Goal: Task Accomplishment & Management: Contribute content

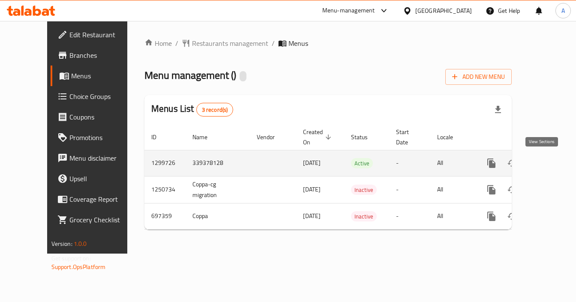
click at [543, 164] on link "enhanced table" at bounding box center [553, 163] width 21 height 21
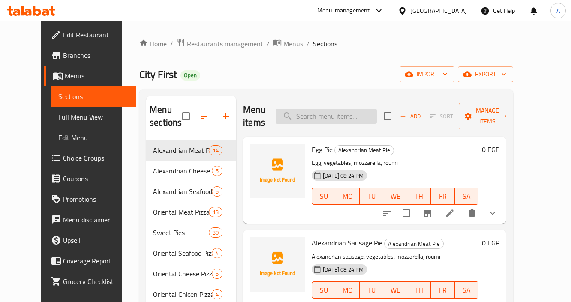
click at [318, 115] on input "search" at bounding box center [326, 116] width 101 height 15
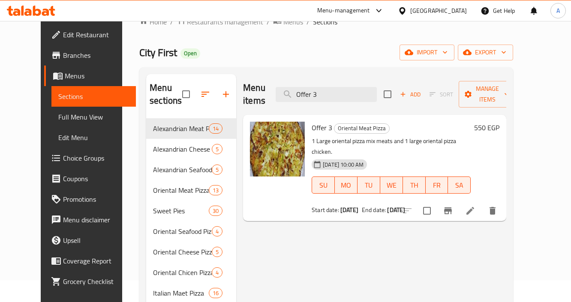
scroll to position [34, 0]
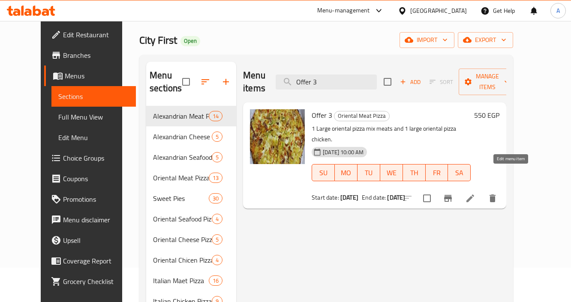
type input "Offer 3"
click at [476, 193] on icon at bounding box center [470, 198] width 10 height 10
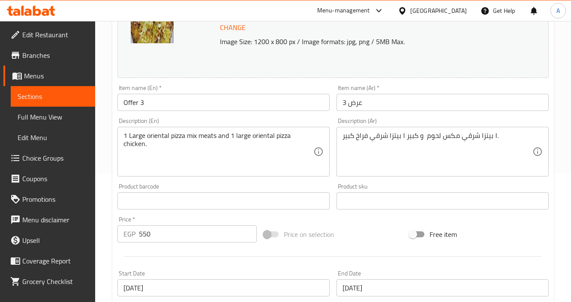
scroll to position [103, 0]
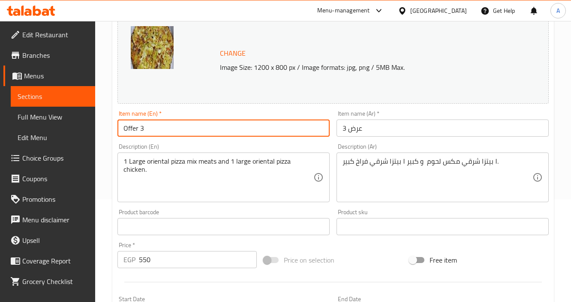
drag, startPoint x: 155, startPoint y: 123, endPoint x: 92, endPoint y: 117, distance: 63.8
click at [94, 117] on div "Edit Restaurant Branches Menus Sections Full Menu View Edit Menu Choice Groups …" at bounding box center [285, 216] width 571 height 597
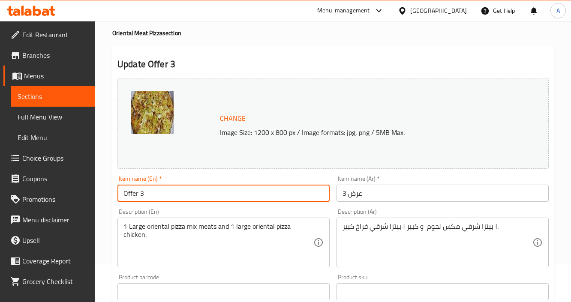
scroll to position [0, 0]
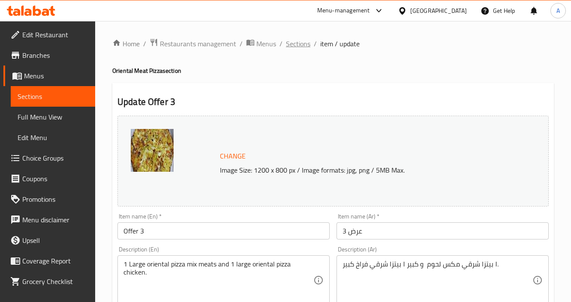
click at [306, 47] on span "Sections" at bounding box center [298, 44] width 24 height 10
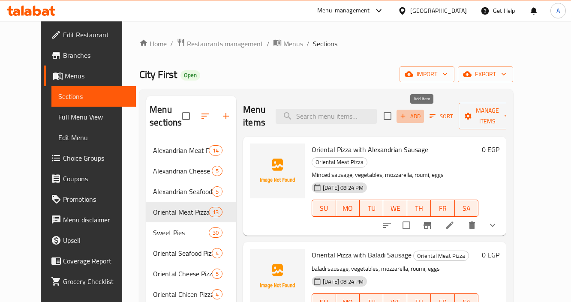
click at [420, 114] on span "Add" at bounding box center [410, 116] width 23 height 10
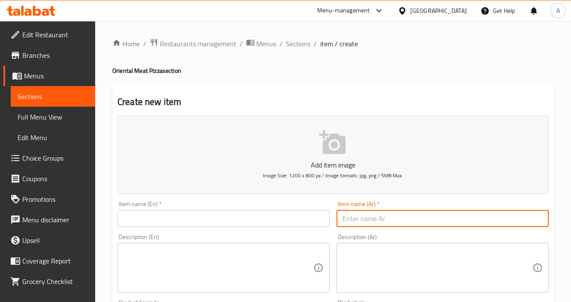
click at [393, 214] on input "text" at bounding box center [443, 218] width 212 height 17
paste input "offers 3 ١ بيتزا مكس جبن إيطالي كبير ١ بيتزا إيطالي مكس لحوم"
click at [369, 218] on input "offers 3 ١ بيتزا مكس جبن إيطالي كبير ١ بيتزا إيطالي مكس لحوم" at bounding box center [443, 218] width 212 height 17
drag, startPoint x: 365, startPoint y: 221, endPoint x: 248, endPoint y: 219, distance: 117.5
click at [252, 219] on div "Add item image Image Size: 1200 x 800 px / Image formats: jpg, png / 5MB Max. I…" at bounding box center [333, 297] width 438 height 370
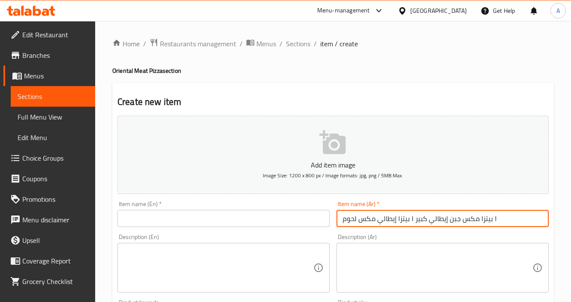
type input "١ بيتزا مكس جبن إيطالي كبير ١ بيتزا إيطالي مكس لحوم"
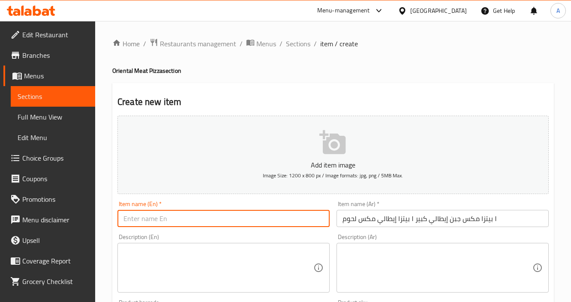
click at [255, 221] on input "text" at bounding box center [223, 218] width 212 height 17
click at [521, 221] on input "١ بيتزا مكس جبن إيطالي كبير ١ بيتزا إيطالي مكس لحوم" at bounding box center [443, 218] width 212 height 17
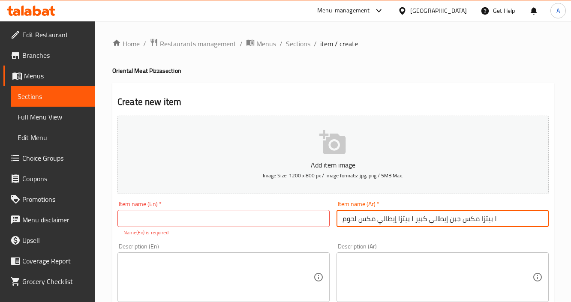
click at [352, 223] on input "١ بيتزا مكس جبن إيطالي كبير ١ بيتزا إيطالي مكس لحوم" at bounding box center [443, 218] width 212 height 17
type input "u"
paste input "١ بيتزا مكس جبن إيطالي كبير ١ بيتزا إيطالي مكس لحوم"
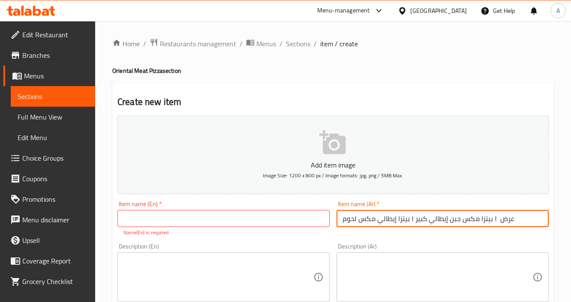
click at [472, 217] on input "عرض ١ بيتزا مكس جبن إيطالي كبير ١ بيتزا إيطالي مكس لحوم" at bounding box center [443, 218] width 212 height 17
click at [412, 219] on input "عرض ١ بيتزا ميكس جبن إيطالي كبير ١ بيتزا إيطالي مكس لحوم" at bounding box center [443, 218] width 212 height 17
click at [412, 222] on input "عرض ١ بيتزا ميكس جبن إيطالي كبير ١ بيتزا إيطالي مكس لحوم" at bounding box center [443, 218] width 212 height 17
type input "عرض ١ بيتزا ميكس جبن إيطالي كبير مع 1 بيتزا إيطالي مكس لحوم"
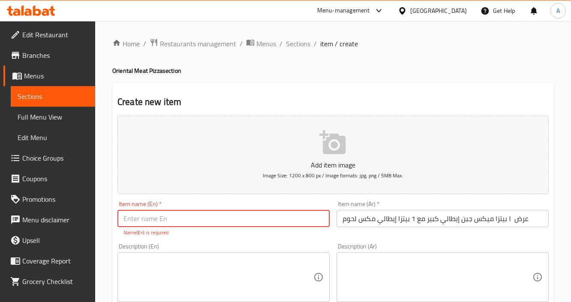
click at [317, 221] on input "text" at bounding box center [223, 218] width 212 height 17
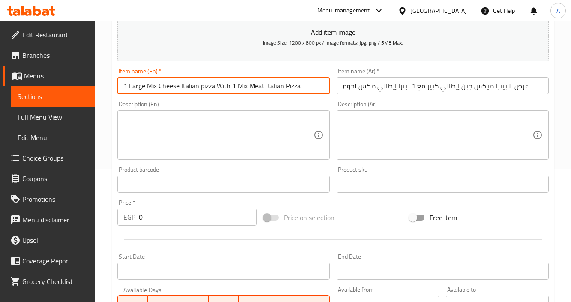
scroll to position [137, 0]
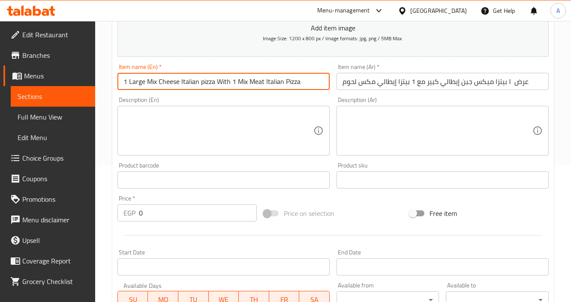
drag, startPoint x: 238, startPoint y: 81, endPoint x: 292, endPoint y: 86, distance: 53.8
click at [292, 86] on input "1 Large Mix Cheese Italian pizza With 1 Mix Meat Italian Pizza" at bounding box center [223, 81] width 212 height 17
drag, startPoint x: 179, startPoint y: 80, endPoint x: 172, endPoint y: 83, distance: 7.3
click at [172, 83] on input "1 Large Mix Cheese Italian pizza With 1 Mix Meat Italian Pizza" at bounding box center [223, 81] width 212 height 17
click at [223, 80] on input "1 Large Mix Cheese Italian pizza With 1 Mix Meat Italian Pizza" at bounding box center [223, 81] width 212 height 17
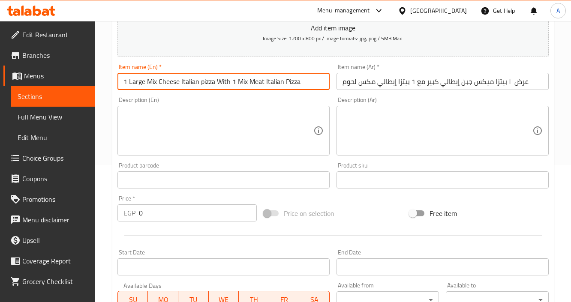
click at [276, 84] on input "1 Large Mix Cheese Italian pizza With 1 Mix Meat Italian Pizza" at bounding box center [223, 81] width 212 height 17
click at [254, 85] on input "1 Large Mix Cheese Italian pizza With 1 Mix Meat Italian Pizza" at bounding box center [223, 81] width 212 height 17
click at [247, 83] on input "1 Large Mix Cheese Italian pizza With 1 Mix Meat Italian Pizza" at bounding box center [223, 81] width 212 height 17
click at [243, 82] on input "1 Large Mix Cheese Italian pizza With 1 Mix Meat Italian Pizza" at bounding box center [223, 81] width 212 height 17
click at [250, 81] on input "1 Large Mix Cheese Italian pizza With 1 Mix Meat Italian Pizza" at bounding box center [223, 81] width 212 height 17
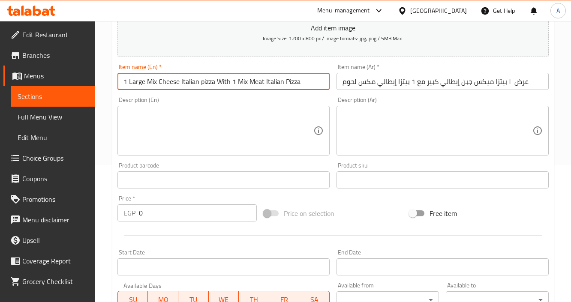
click at [265, 81] on input "1 Large Mix Cheese Italian pizza With 1 Mix Meat Italian Pizza" at bounding box center [223, 81] width 212 height 17
click at [283, 79] on input "1 Large Mix Cheese Italian pizza With 1 Mix Meat Italian Pizza" at bounding box center [223, 81] width 212 height 17
click at [245, 81] on input "1 Large Mix Cheese Italian pizza With 1 Mix Meat Italian Pizza" at bounding box center [223, 81] width 212 height 17
click at [240, 82] on input "1 Large Mix Cheese Italian pizza With 1 Mix Meat Italian Pizza" at bounding box center [223, 81] width 212 height 17
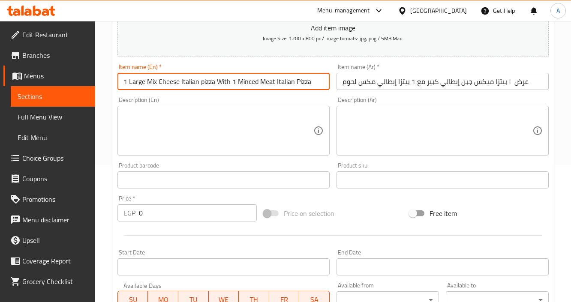
type input "1 Large Mix Cheese Italian pizza With 1 Minced Meat Italian Pizza"
drag, startPoint x: 220, startPoint y: 84, endPoint x: 342, endPoint y: 78, distance: 122.3
click at [342, 78] on div "Add item image Image Size: 1200 x 800 px / Image formats: jpg, png / 5MB Max. I…" at bounding box center [333, 160] width 438 height 370
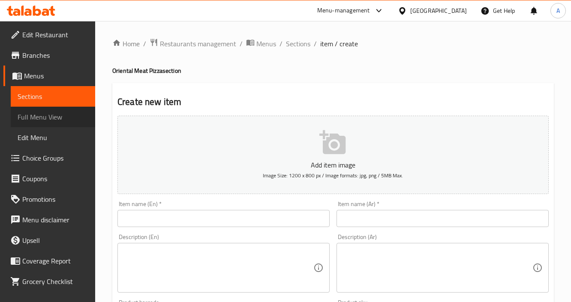
click at [53, 119] on span "Full Menu View" at bounding box center [53, 117] width 71 height 10
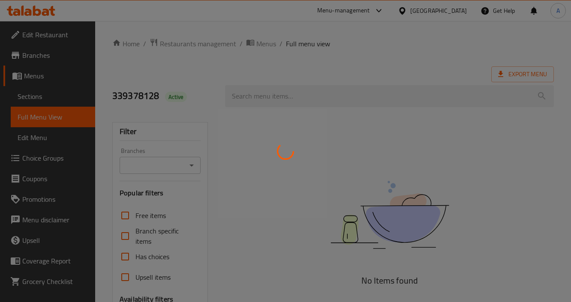
click at [261, 147] on div at bounding box center [285, 151] width 571 height 302
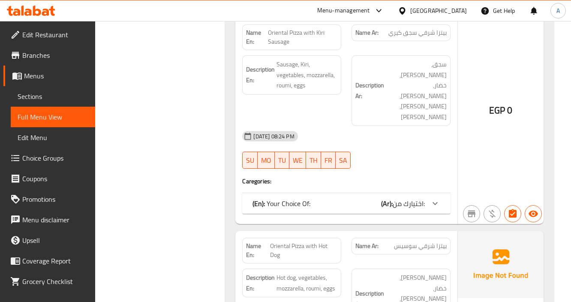
scroll to position [4993, 0]
